Goal: Information Seeking & Learning: Learn about a topic

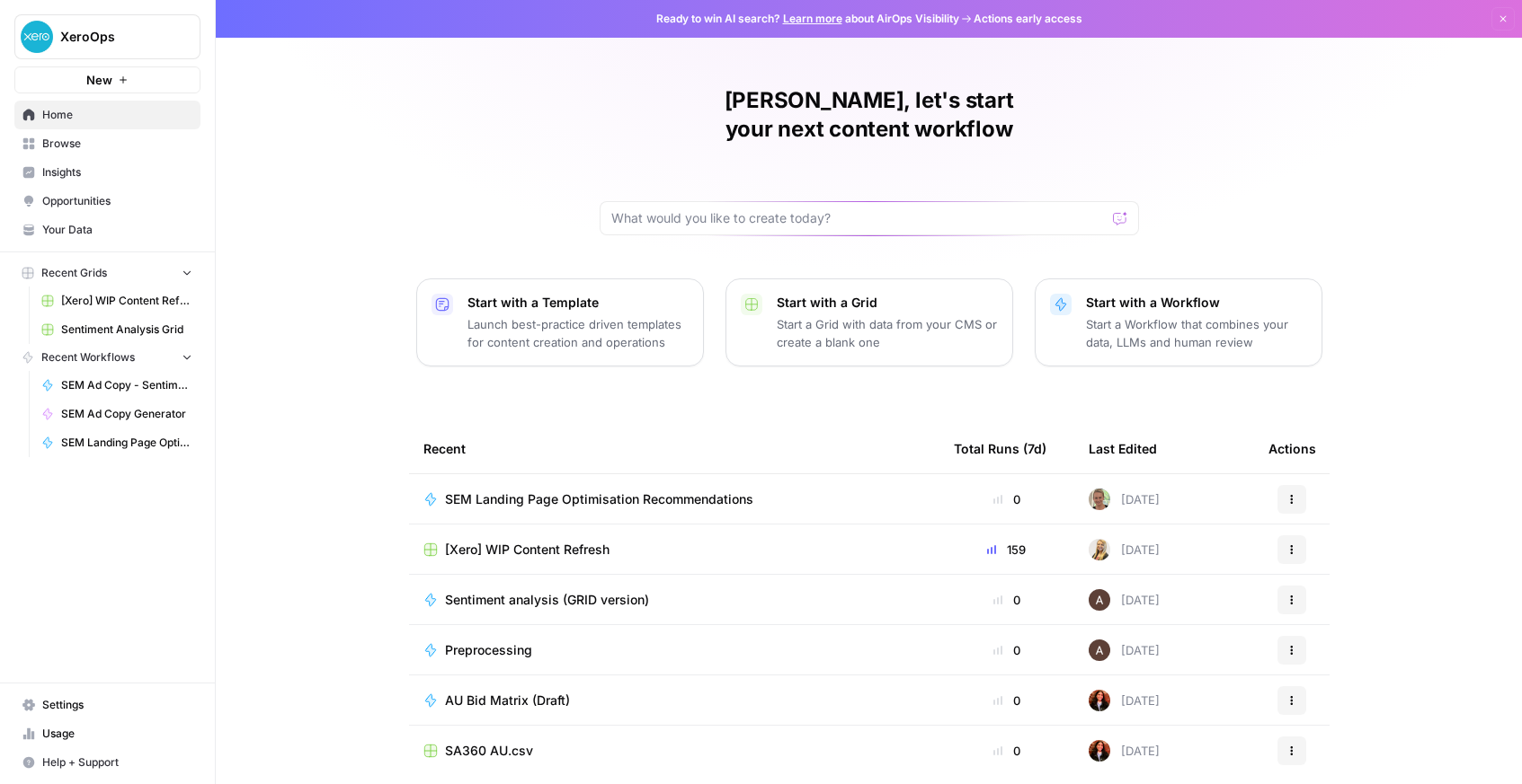
click at [52, 713] on span "Settings" at bounding box center [117, 705] width 151 height 16
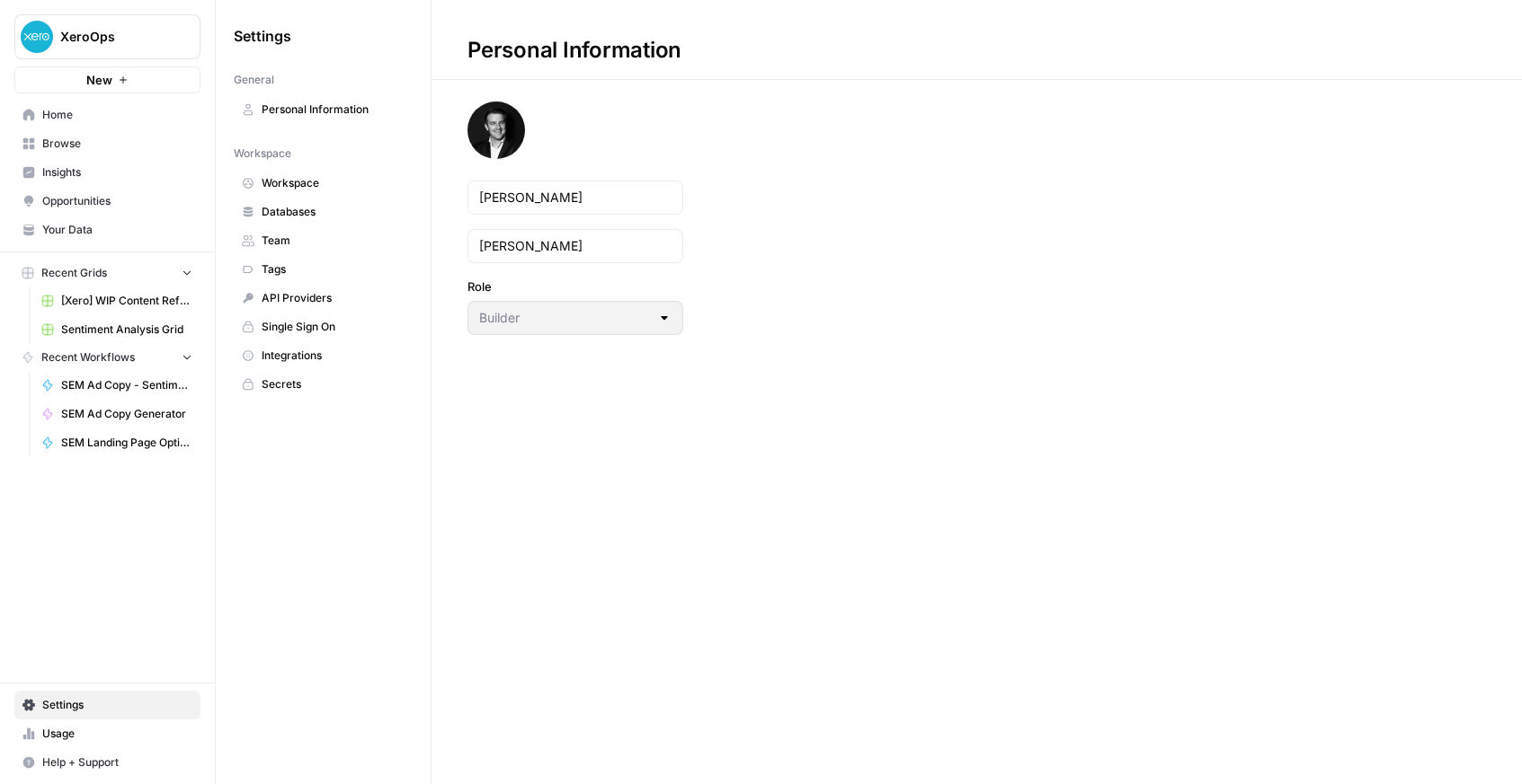
click at [74, 124] on link "Home" at bounding box center [107, 115] width 186 height 29
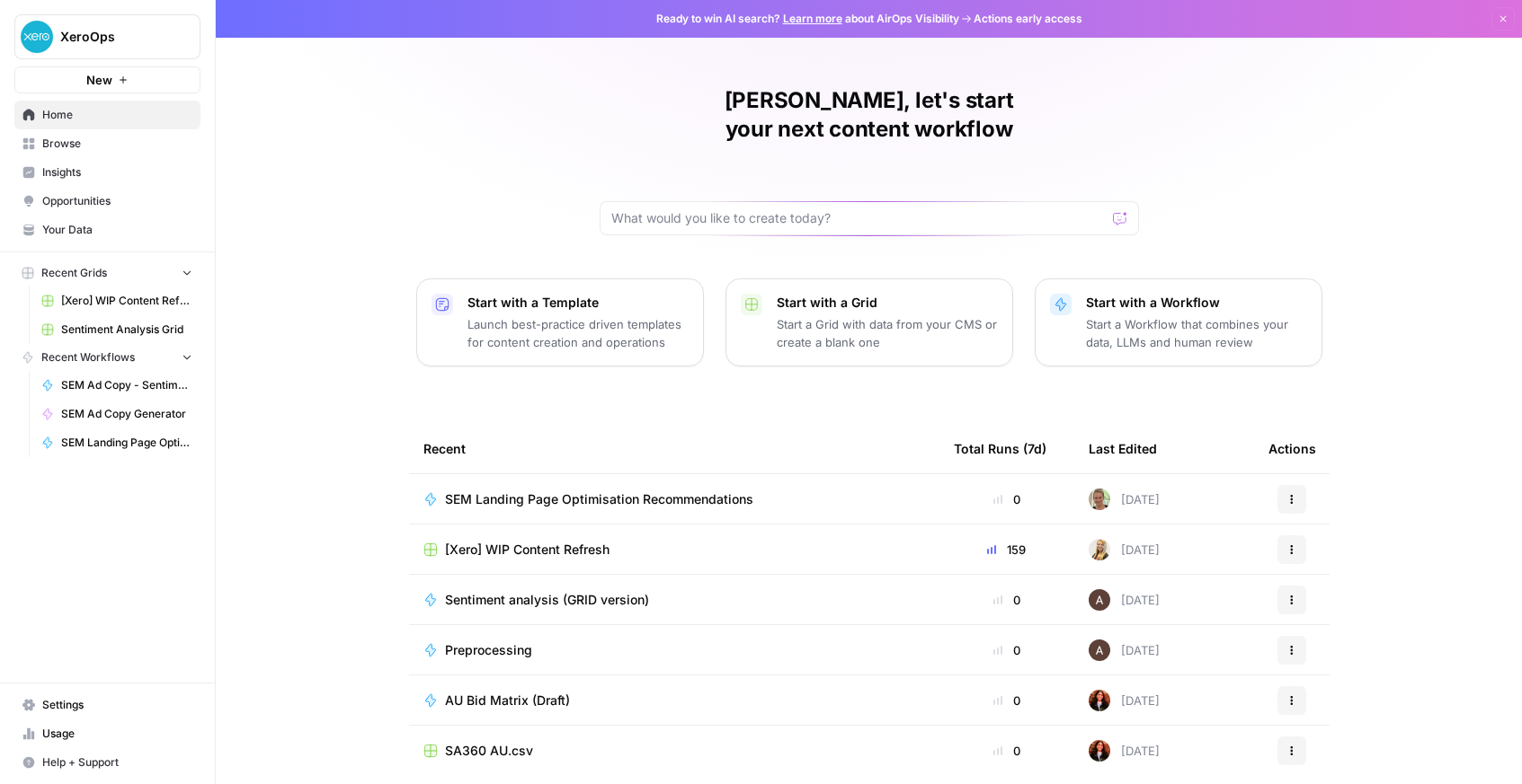
click at [101, 759] on span "Help + Support" at bounding box center [117, 763] width 151 height 16
click at [269, 695] on span "AirOps Academy" at bounding box center [300, 697] width 121 height 16
